Goal: Task Accomplishment & Management: Use online tool/utility

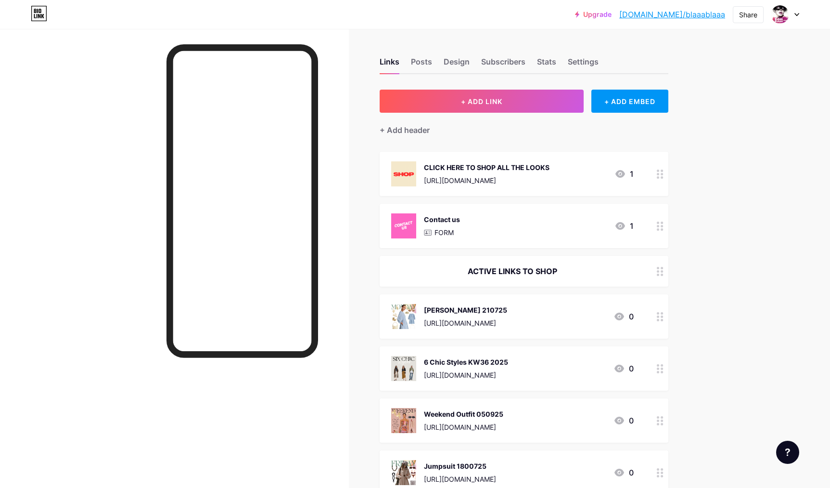
click at [543, 63] on div "Stats" at bounding box center [546, 64] width 19 height 17
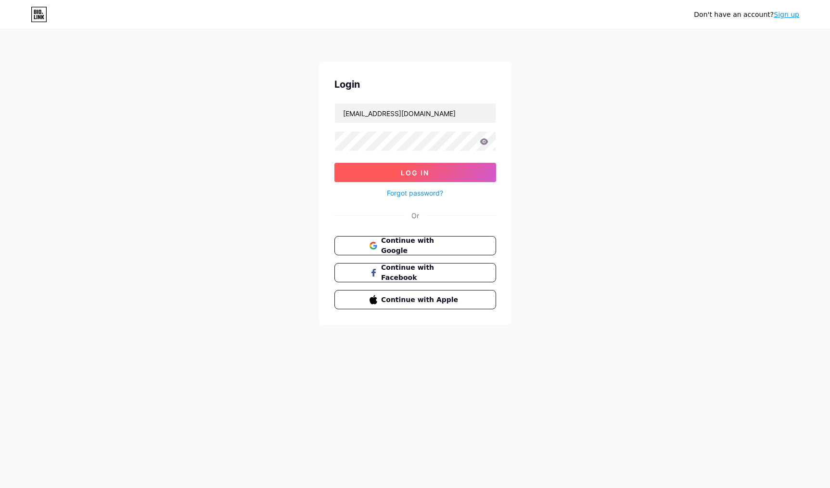
click at [436, 170] on button "Log In" at bounding box center [416, 172] width 162 height 19
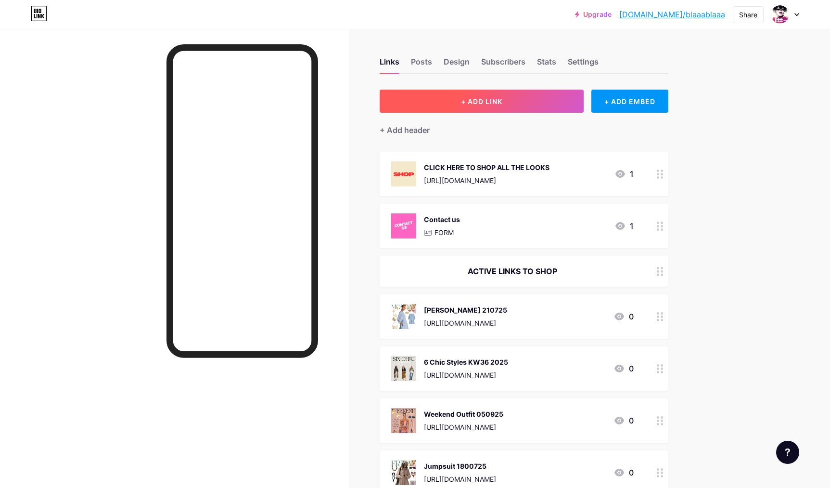
click at [469, 99] on span "+ ADD LINK" at bounding box center [481, 101] width 41 height 8
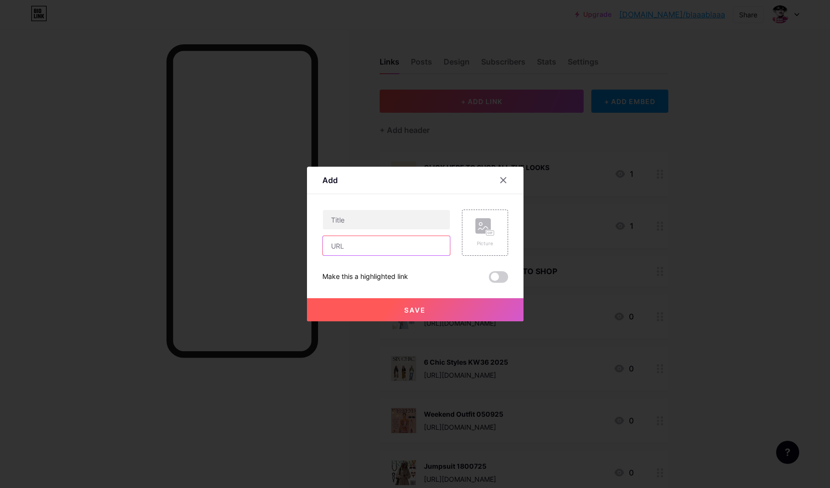
click at [374, 243] on input "text" at bounding box center [386, 245] width 127 height 19
paste input "http://www.blaaablaaa.com/2025/07/22/jupe-220725/"
drag, startPoint x: 437, startPoint y: 243, endPoint x: 297, endPoint y: 230, distance: 140.2
click at [323, 235] on div "http://www.blaaablaaa.com/2025/07/22/jupe-220725/" at bounding box center [387, 245] width 128 height 20
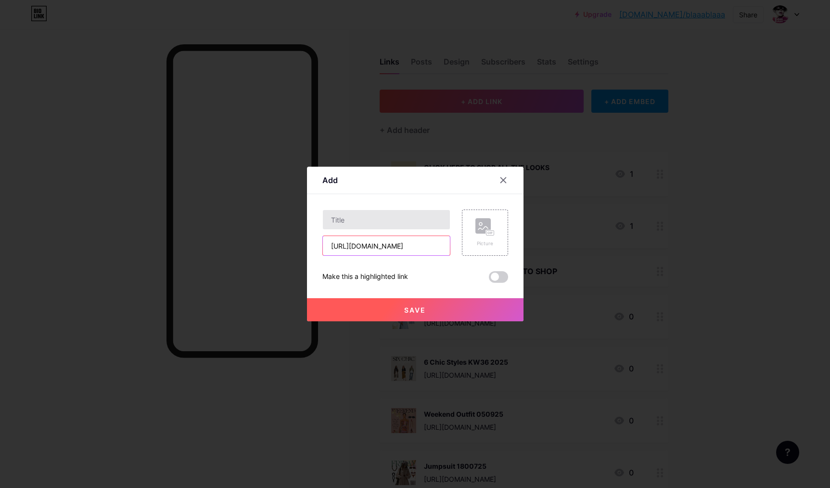
type input "http://www.blaaablaaa.com/2025/07/22/jupe-220725/"
click at [339, 221] on input "text" at bounding box center [386, 219] width 127 height 19
type input "Jupe 220725"
click at [488, 233] on icon at bounding box center [489, 233] width 2 height 2
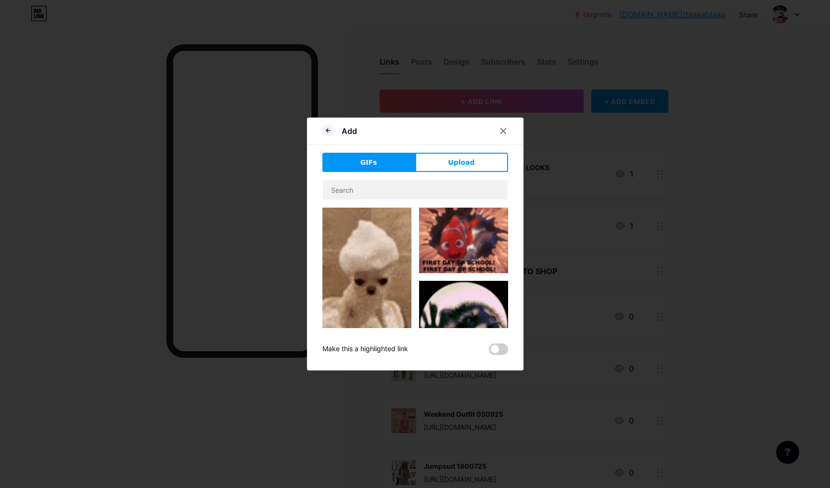
click at [469, 162] on span "Upload" at bounding box center [461, 162] width 26 height 10
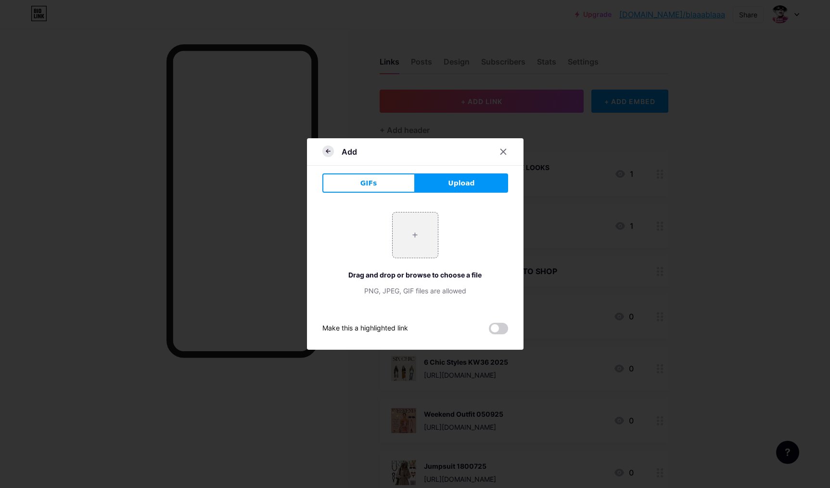
click at [327, 154] on icon at bounding box center [329, 151] width 12 height 12
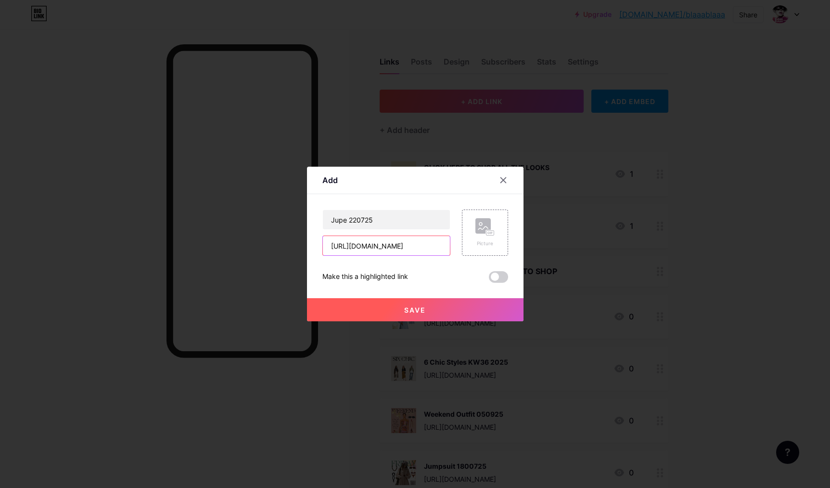
drag, startPoint x: 417, startPoint y: 247, endPoint x: 417, endPoint y: 255, distance: 7.7
click at [417, 246] on input "http://www.blaaablaaa.com/2025/07/22/jupe-220725/" at bounding box center [386, 245] width 127 height 19
paste input "s://liketk.it/5jraO"
type input "https://liketk.it/5jraO"
click at [483, 228] on rect at bounding box center [483, 225] width 15 height 15
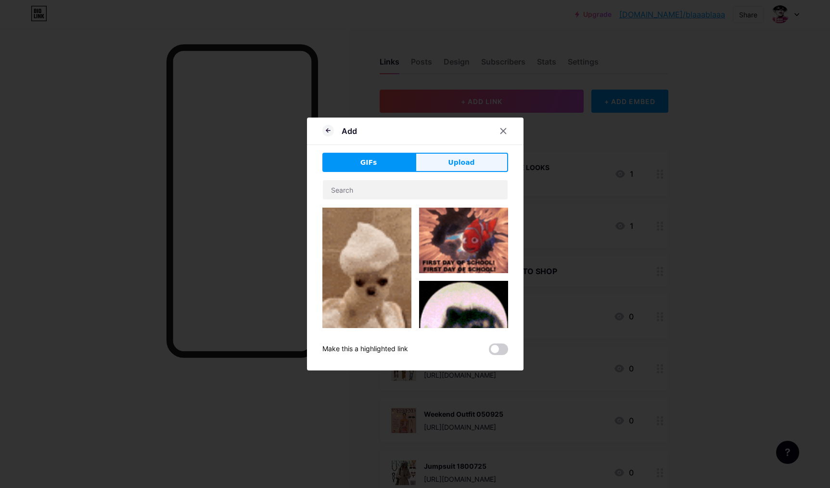
click at [464, 162] on span "Upload" at bounding box center [461, 162] width 26 height 10
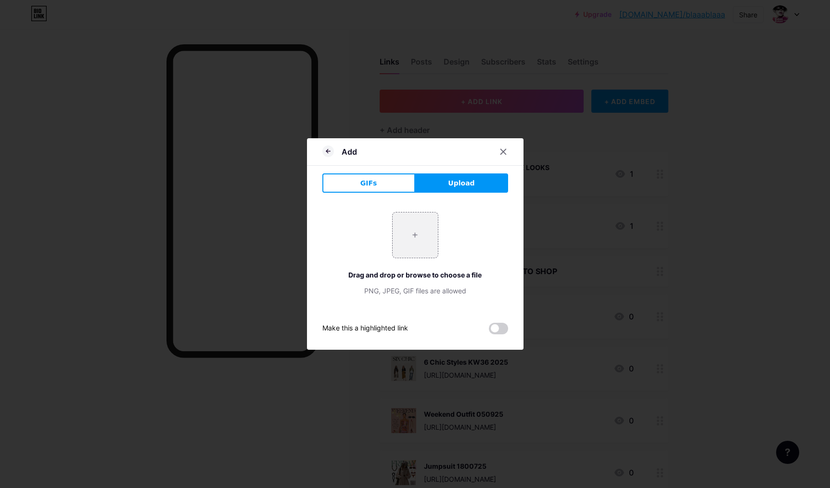
click at [325, 152] on icon at bounding box center [329, 151] width 12 height 12
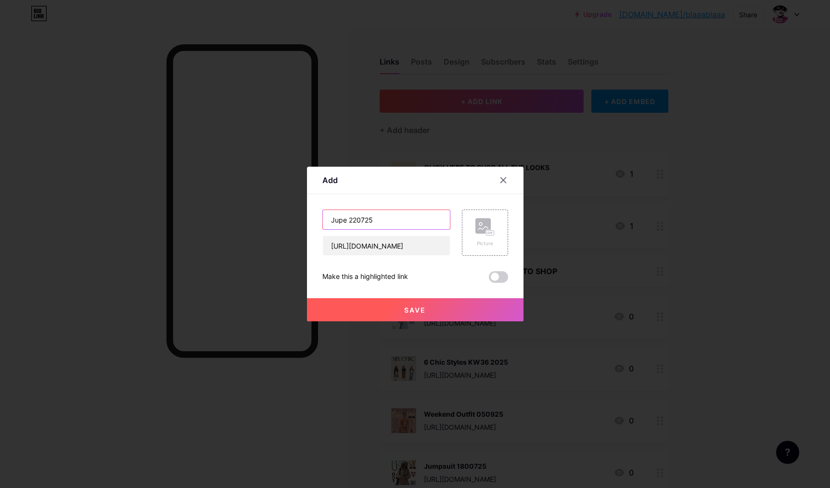
drag, startPoint x: 315, startPoint y: 211, endPoint x: 293, endPoint y: 207, distance: 22.6
click at [323, 210] on input "Jupe 220725" at bounding box center [386, 219] width 127 height 19
type input "[DATE] Routine 080925"
drag, startPoint x: 403, startPoint y: 246, endPoint x: 307, endPoint y: 230, distance: 97.3
click at [323, 236] on input "https://liketk.it/5jraO" at bounding box center [386, 245] width 127 height 19
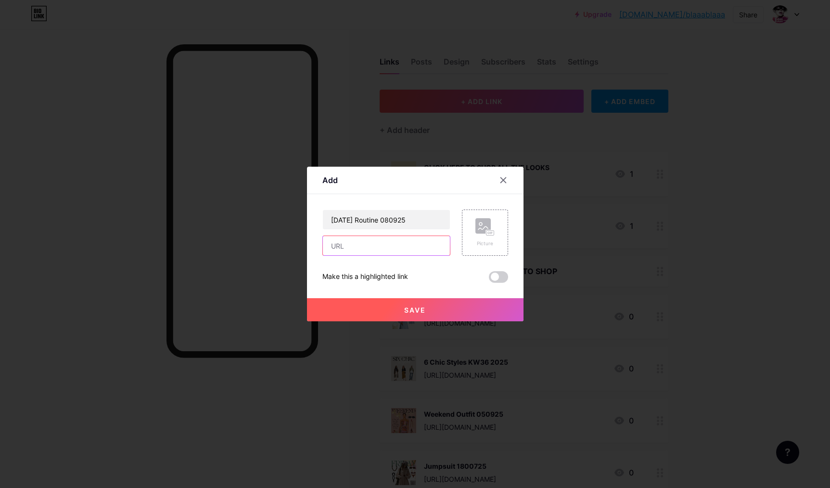
paste input "[URL][DOMAIN_NAME]"
type input "[URL][DOMAIN_NAME]"
click at [473, 235] on div "Picture" at bounding box center [485, 232] width 46 height 46
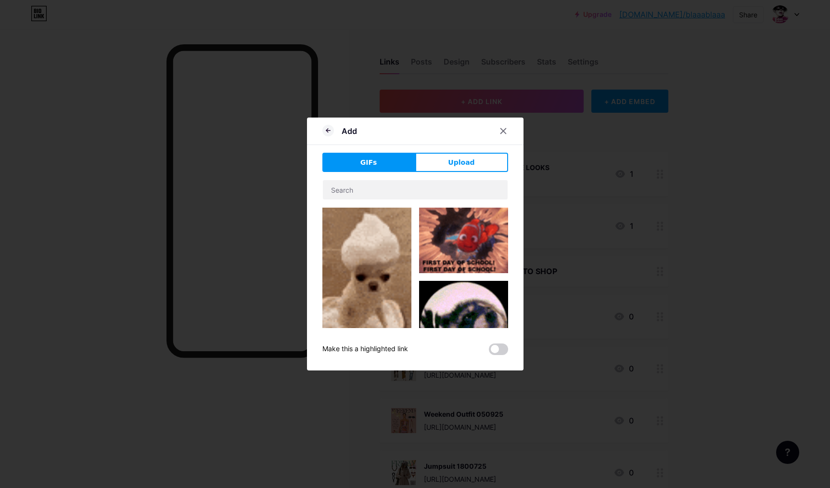
click at [475, 164] on button "Upload" at bounding box center [461, 162] width 93 height 19
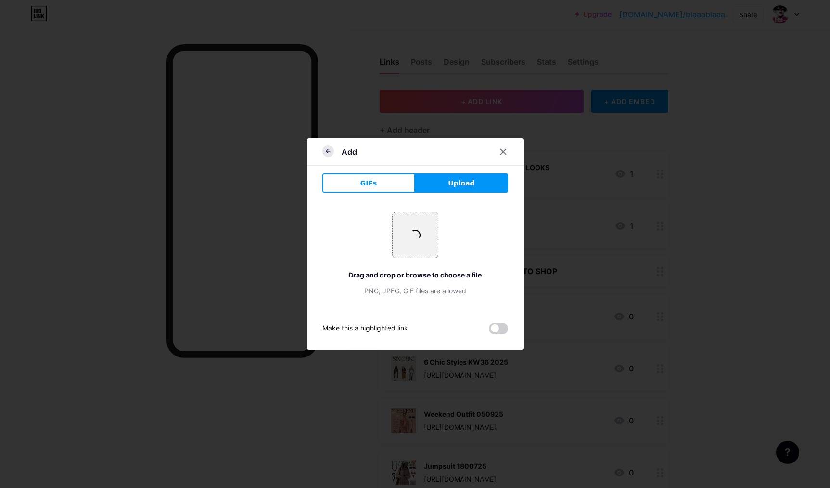
click at [329, 150] on icon at bounding box center [329, 151] width 12 height 12
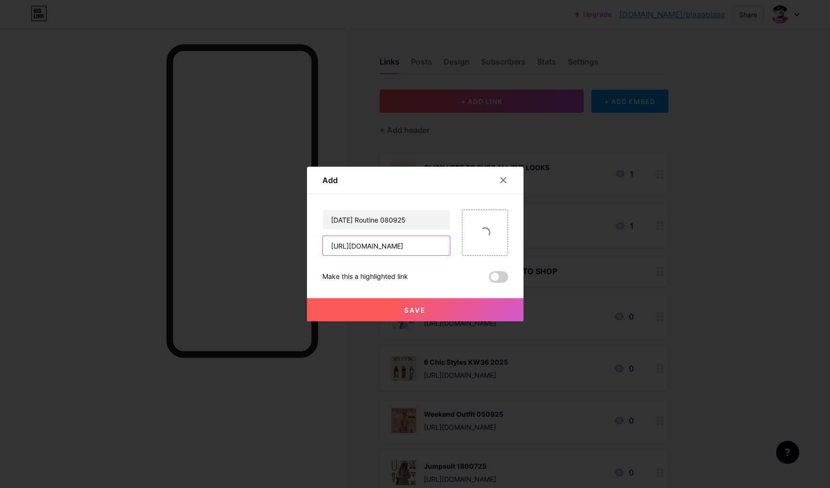
drag, startPoint x: 406, startPoint y: 248, endPoint x: 329, endPoint y: 238, distance: 77.7
click at [342, 236] on input "[URL][DOMAIN_NAME]" at bounding box center [386, 245] width 127 height 19
click at [452, 141] on div at bounding box center [415, 244] width 830 height 488
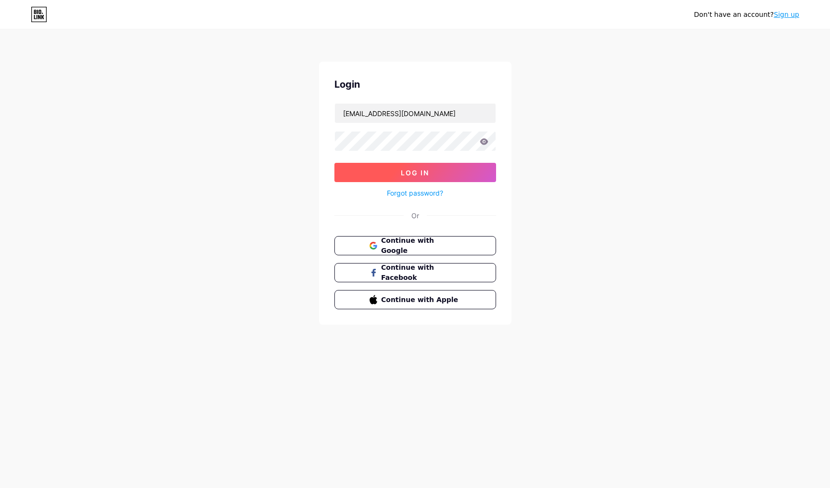
click at [392, 176] on button "Log In" at bounding box center [416, 172] width 162 height 19
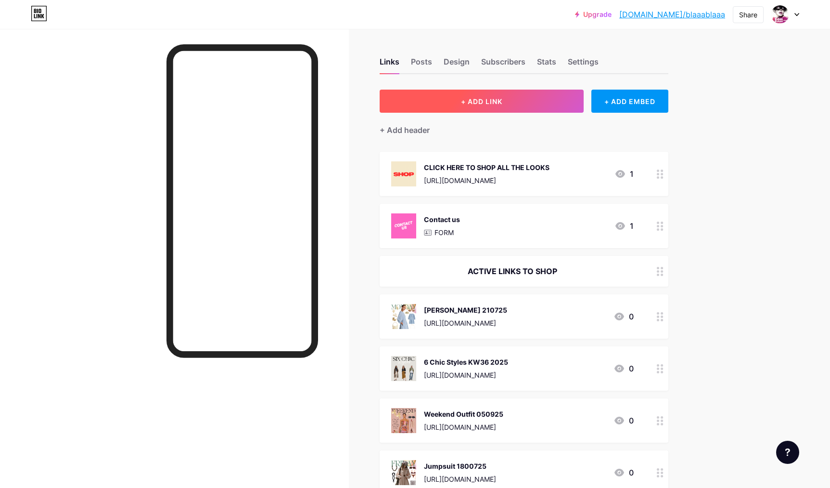
click at [493, 101] on span "+ ADD LINK" at bounding box center [481, 101] width 41 height 8
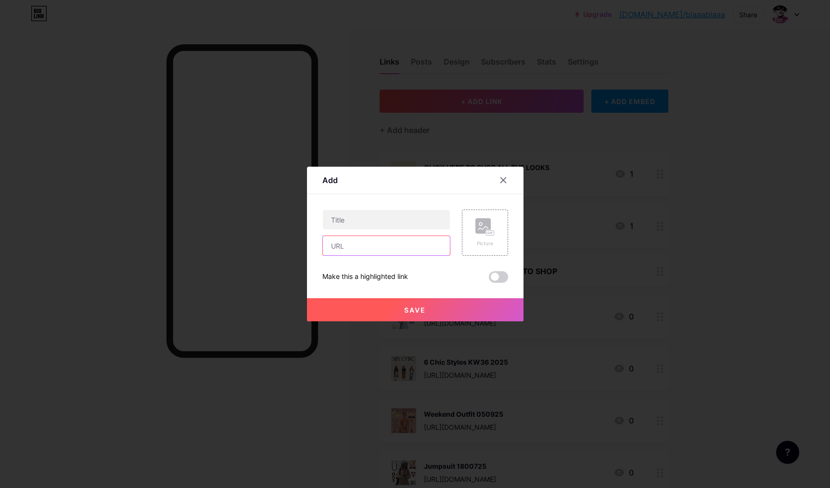
click at [382, 248] on input "text" at bounding box center [386, 245] width 127 height 19
paste input "[URL][DOMAIN_NAME]"
type input "[URL][DOMAIN_NAME]"
click at [363, 217] on input "text" at bounding box center [386, 219] width 127 height 19
type input "[DATE] Routine 080925"
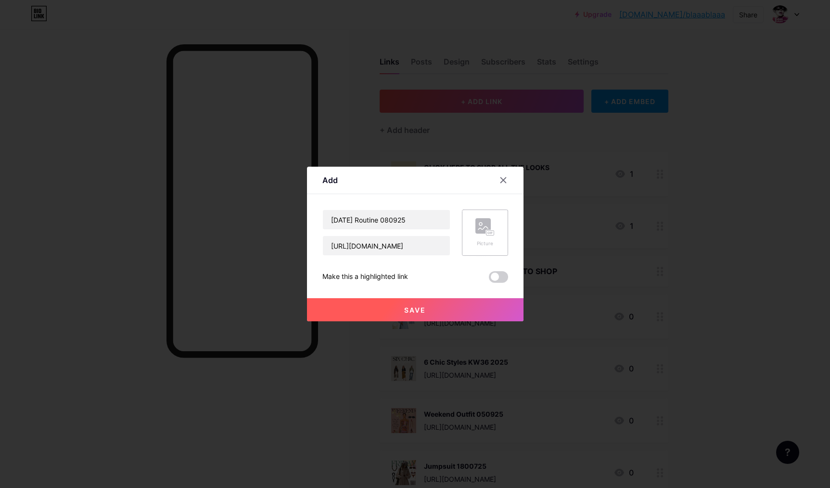
click at [489, 228] on rect at bounding box center [483, 225] width 15 height 15
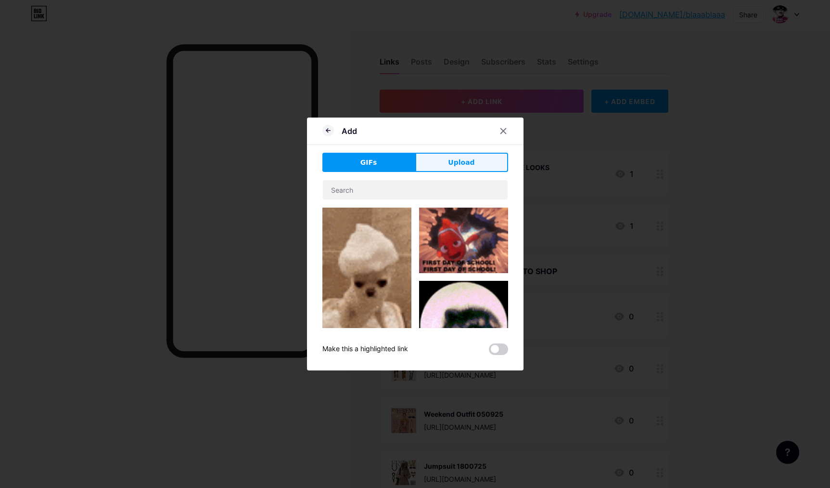
drag, startPoint x: 451, startPoint y: 160, endPoint x: 505, endPoint y: 177, distance: 56.5
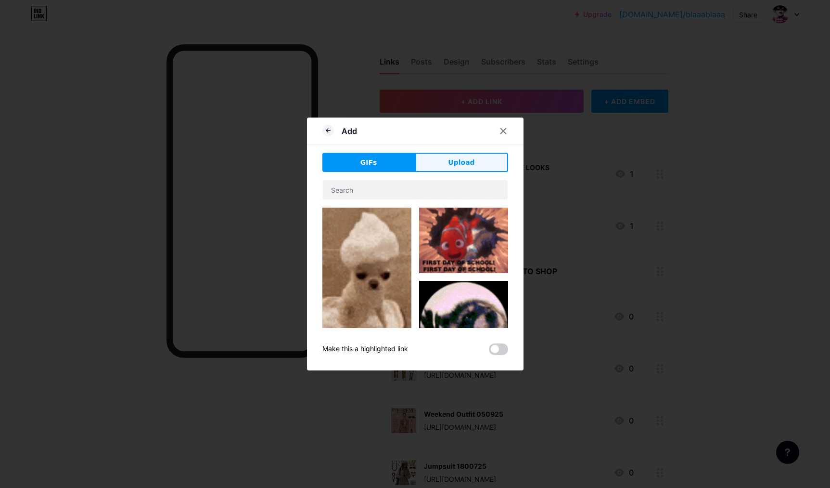
click at [451, 160] on span "Upload" at bounding box center [461, 162] width 26 height 10
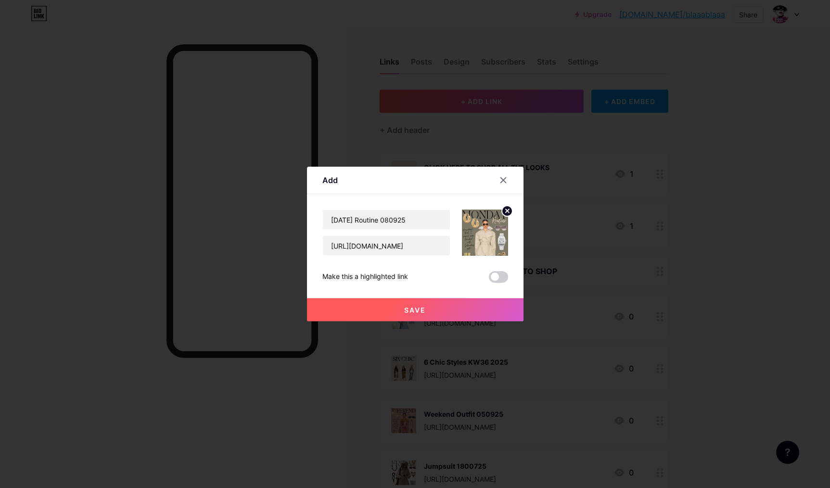
click at [426, 308] on button "Save" at bounding box center [415, 309] width 217 height 23
